Goal: Navigation & Orientation: Find specific page/section

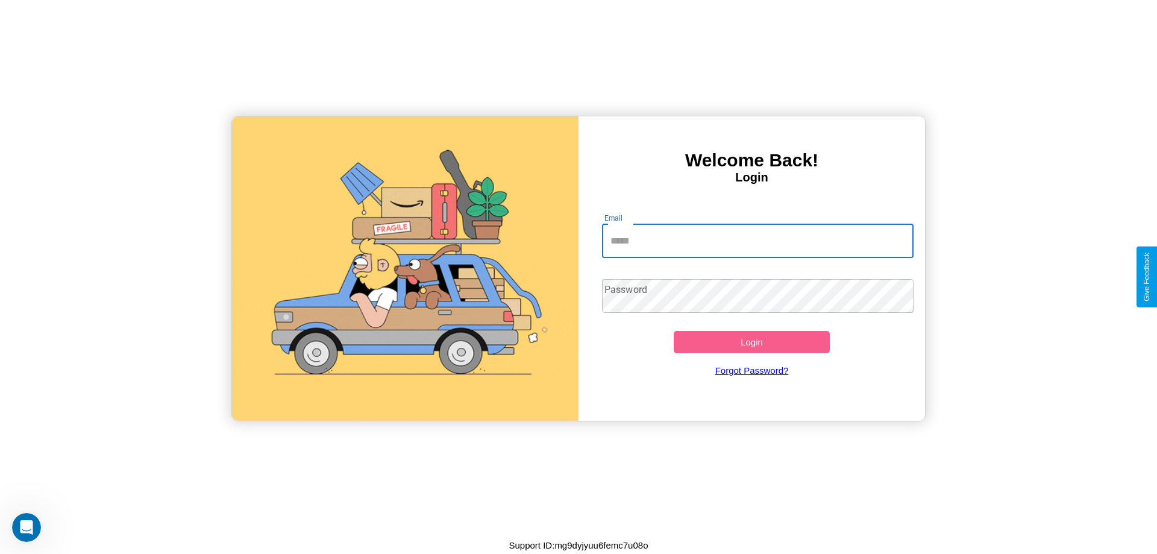
click at [757, 240] on input "Email" at bounding box center [758, 241] width 312 height 34
type input "**********"
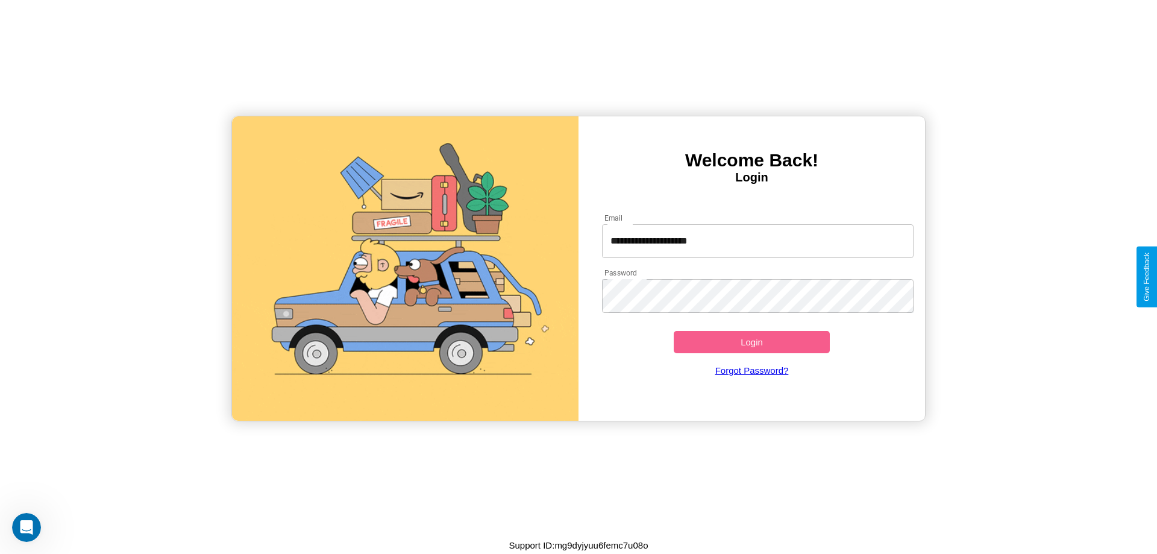
click at [751, 342] on button "Login" at bounding box center [752, 342] width 156 height 22
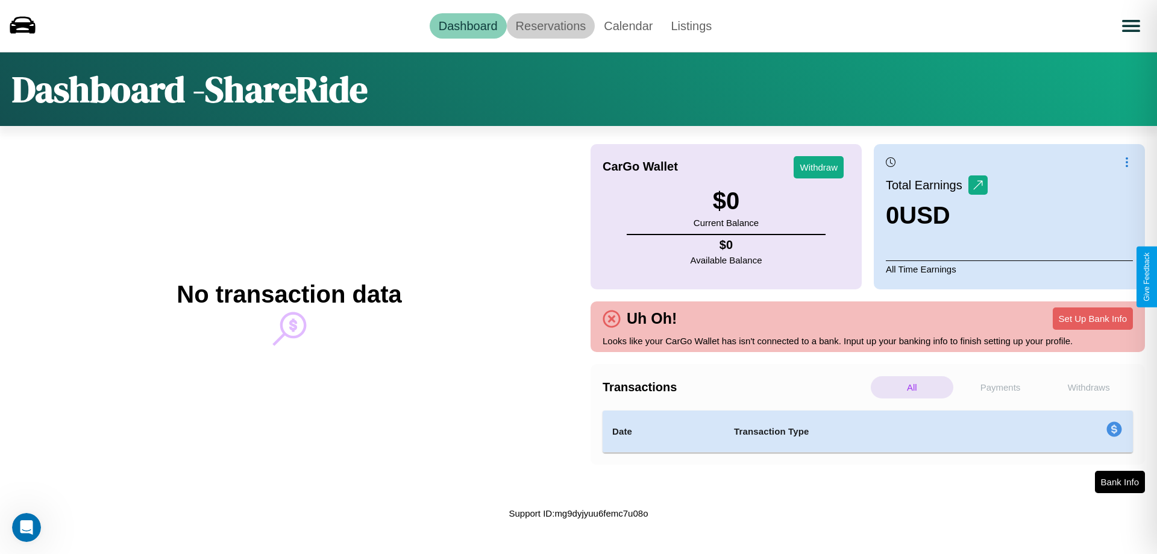
click at [550, 25] on link "Reservations" at bounding box center [551, 25] width 89 height 25
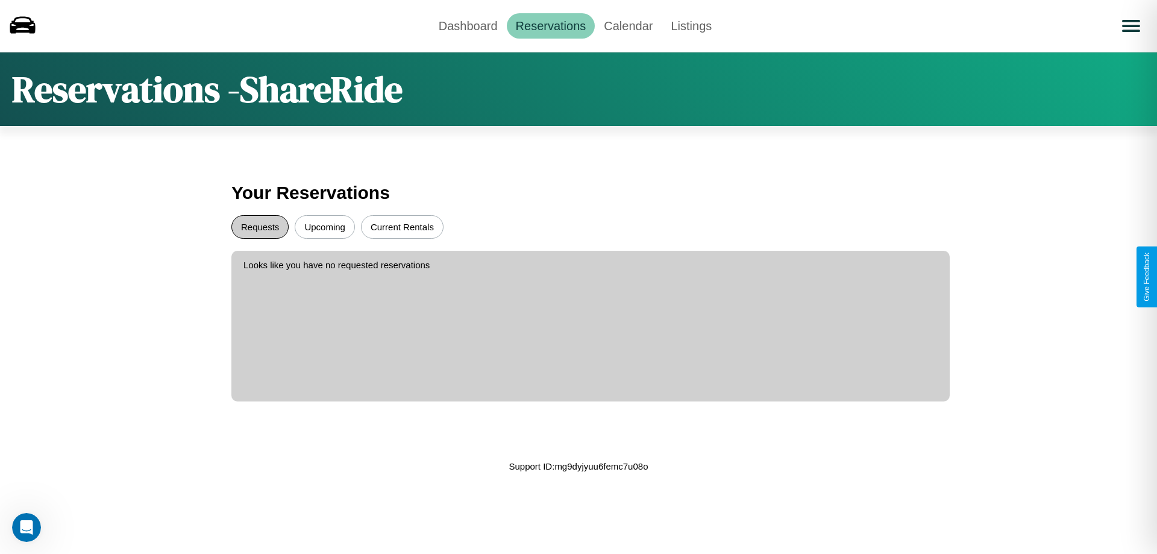
click at [260, 227] on button "Requests" at bounding box center [259, 226] width 57 height 23
click at [325, 227] on button "Upcoming" at bounding box center [325, 226] width 60 height 23
click at [628, 25] on link "Calendar" at bounding box center [628, 25] width 67 height 25
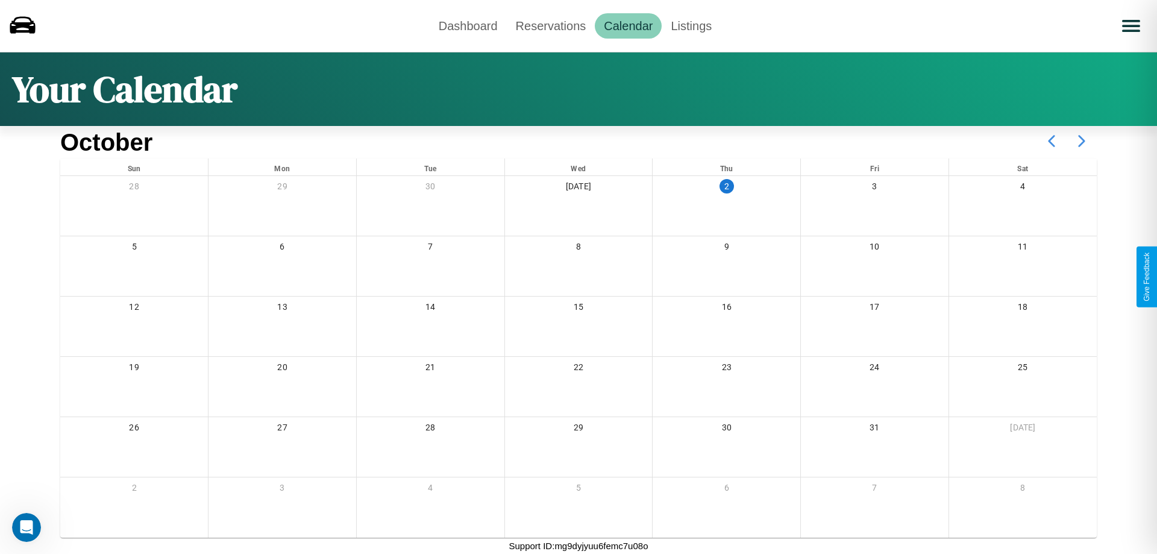
click at [1081, 141] on icon at bounding box center [1081, 141] width 30 height 30
click at [467, 25] on link "Dashboard" at bounding box center [468, 25] width 77 height 25
